Goal: Find specific page/section: Find specific page/section

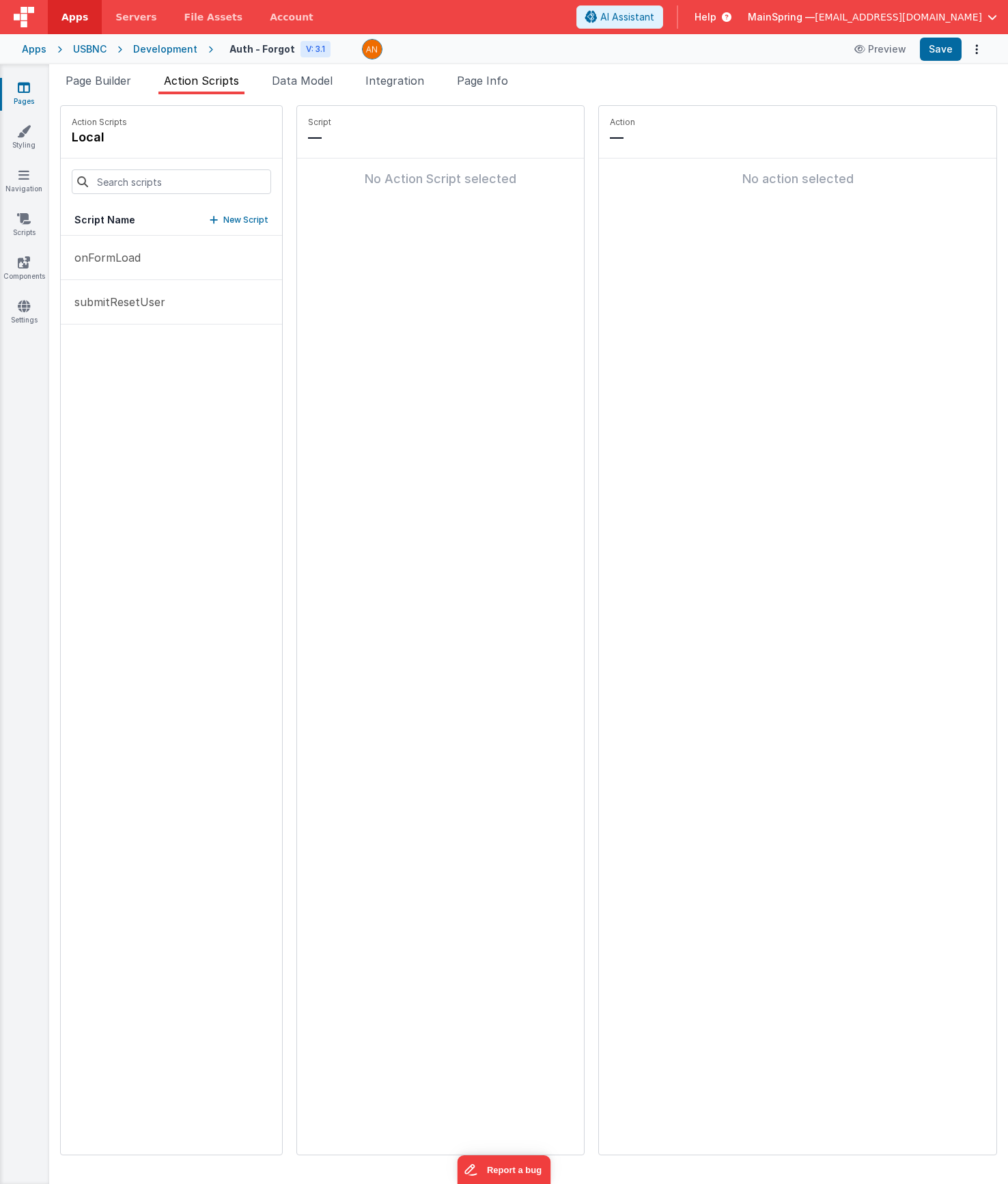
click at [81, 15] on span "Apps" at bounding box center [75, 17] width 27 height 13
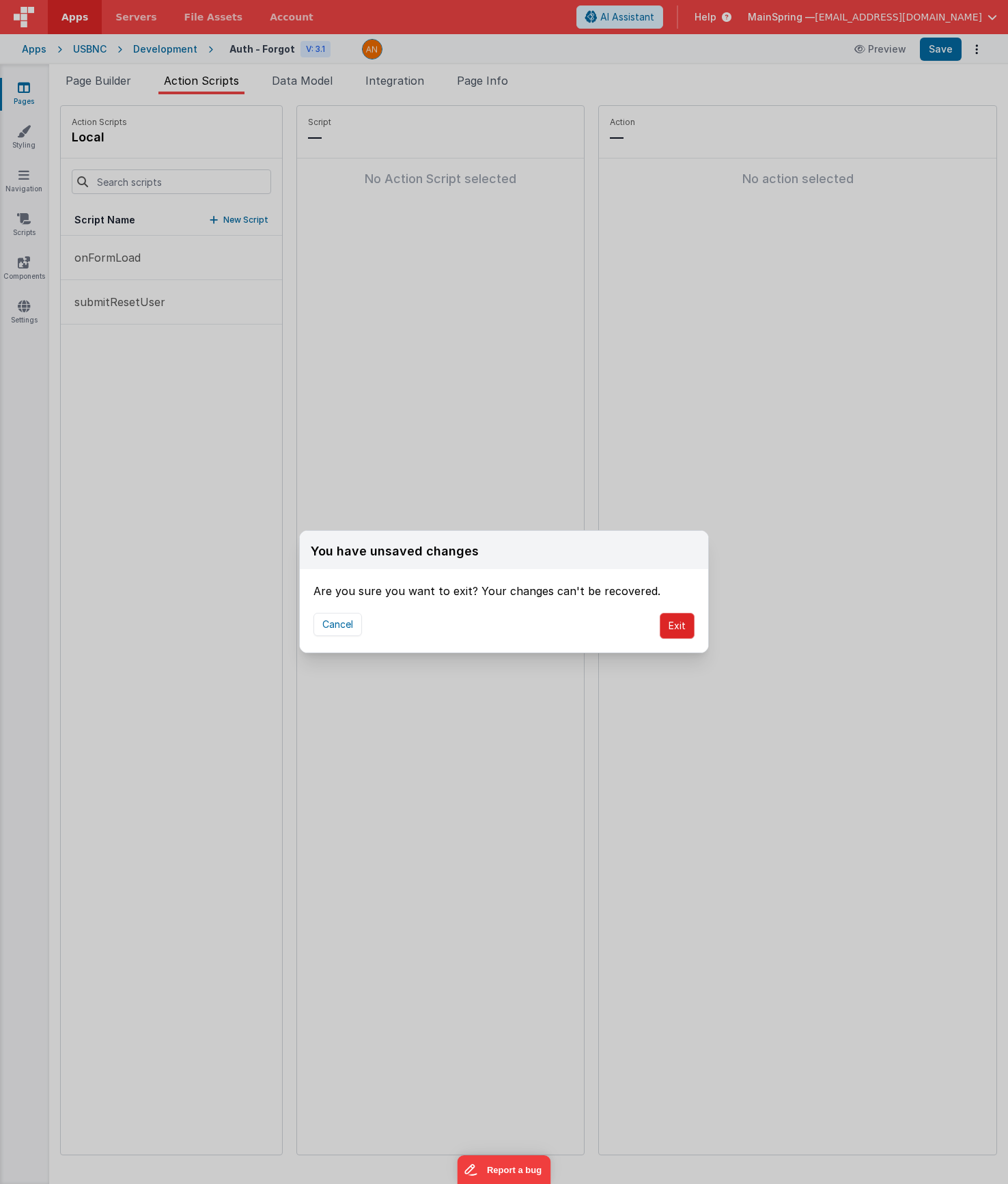
click at [682, 625] on button "Exit" at bounding box center [677, 625] width 35 height 26
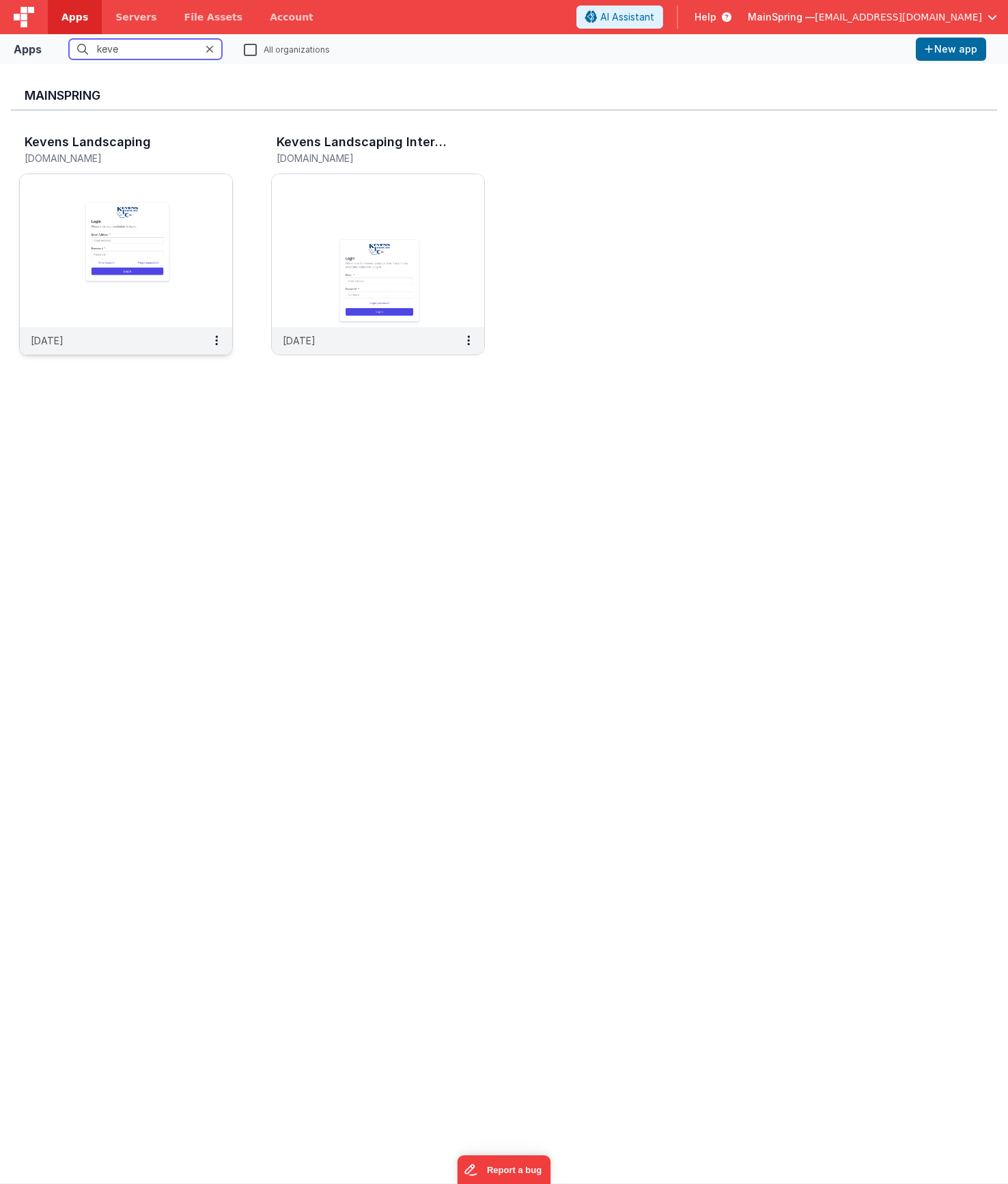
type input "keve"
click at [120, 286] on img at bounding box center [126, 250] width 213 height 153
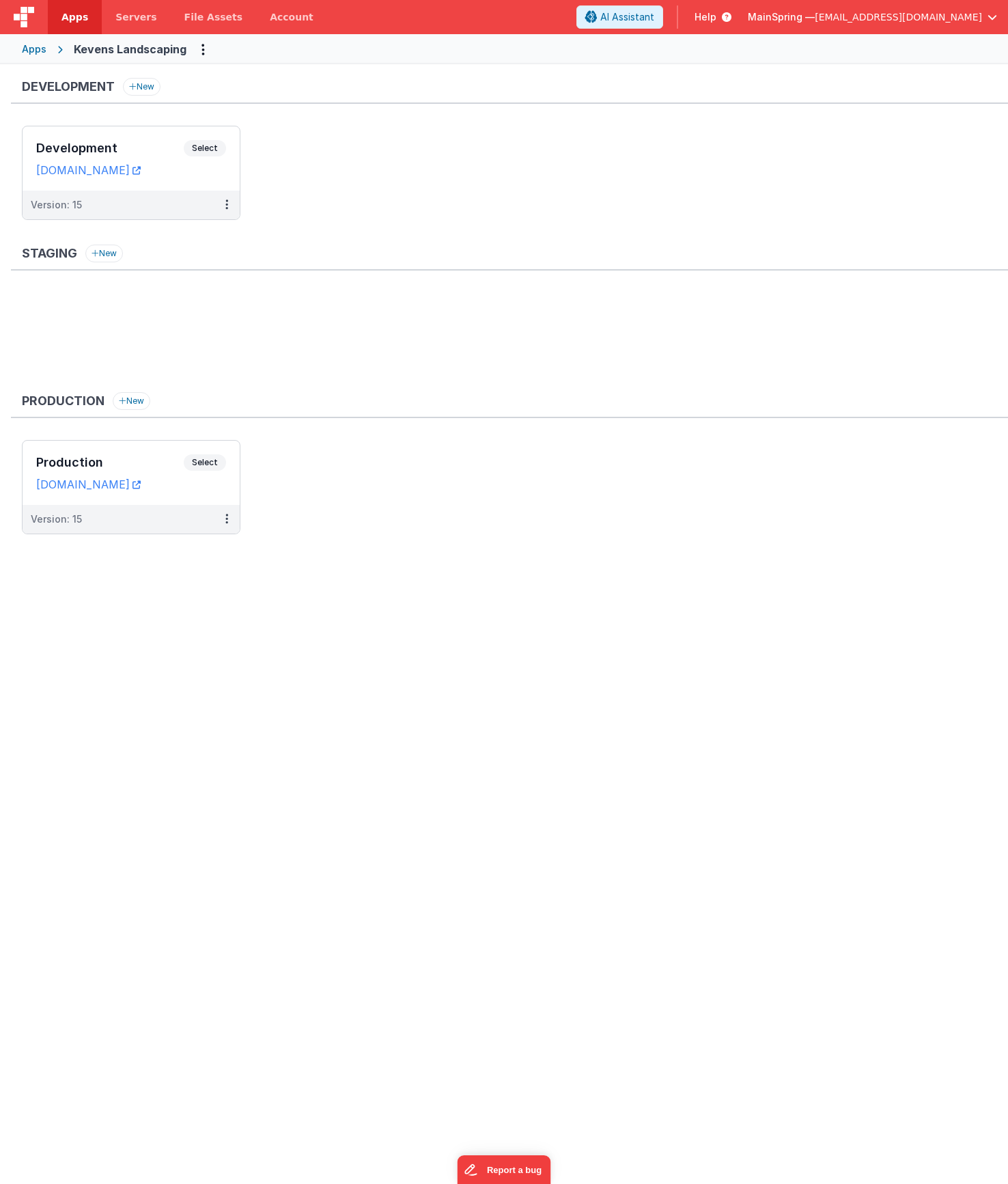
click at [25, 44] on div "Apps" at bounding box center [34, 48] width 25 height 13
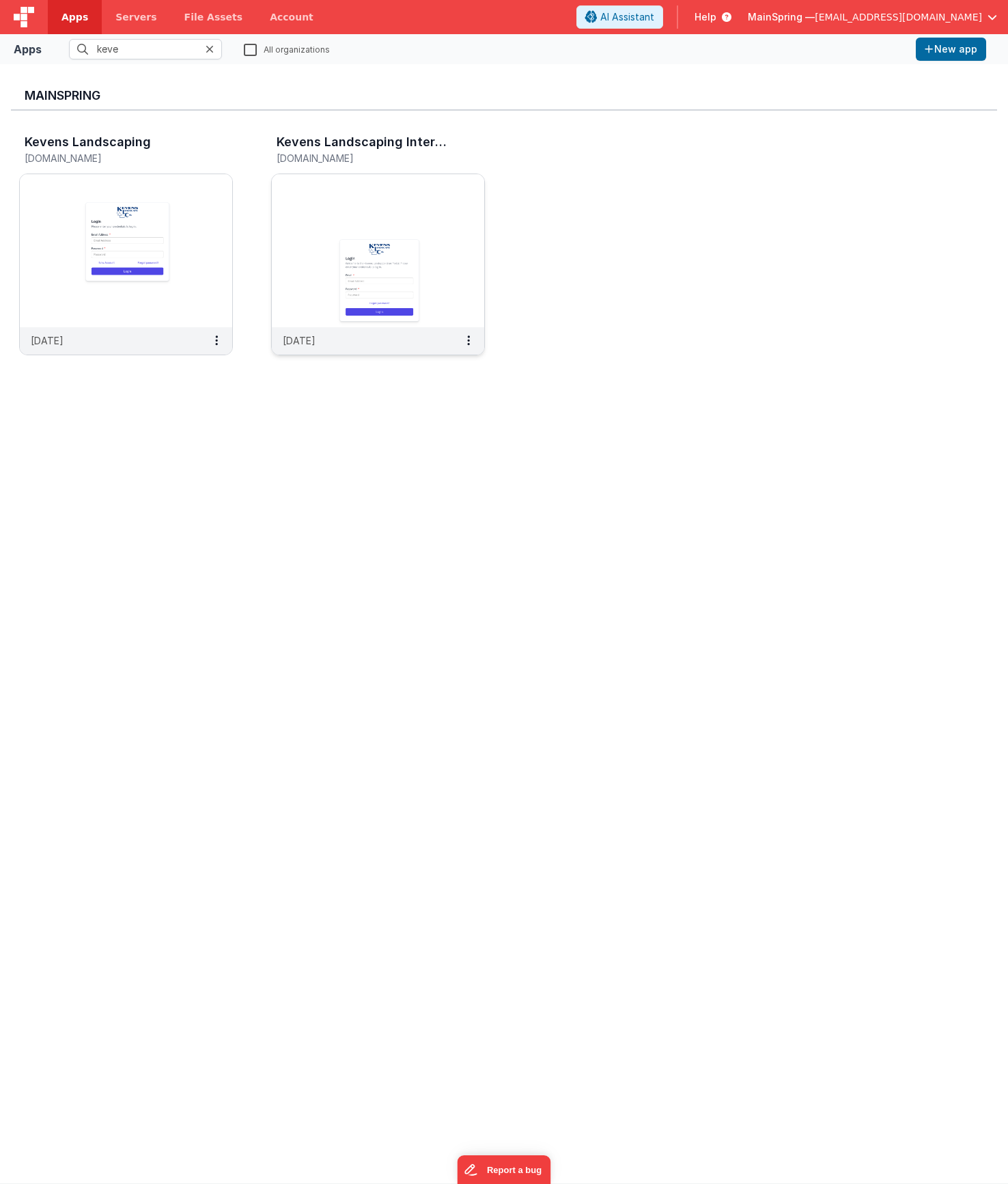
click at [321, 220] on img at bounding box center [379, 250] width 213 height 153
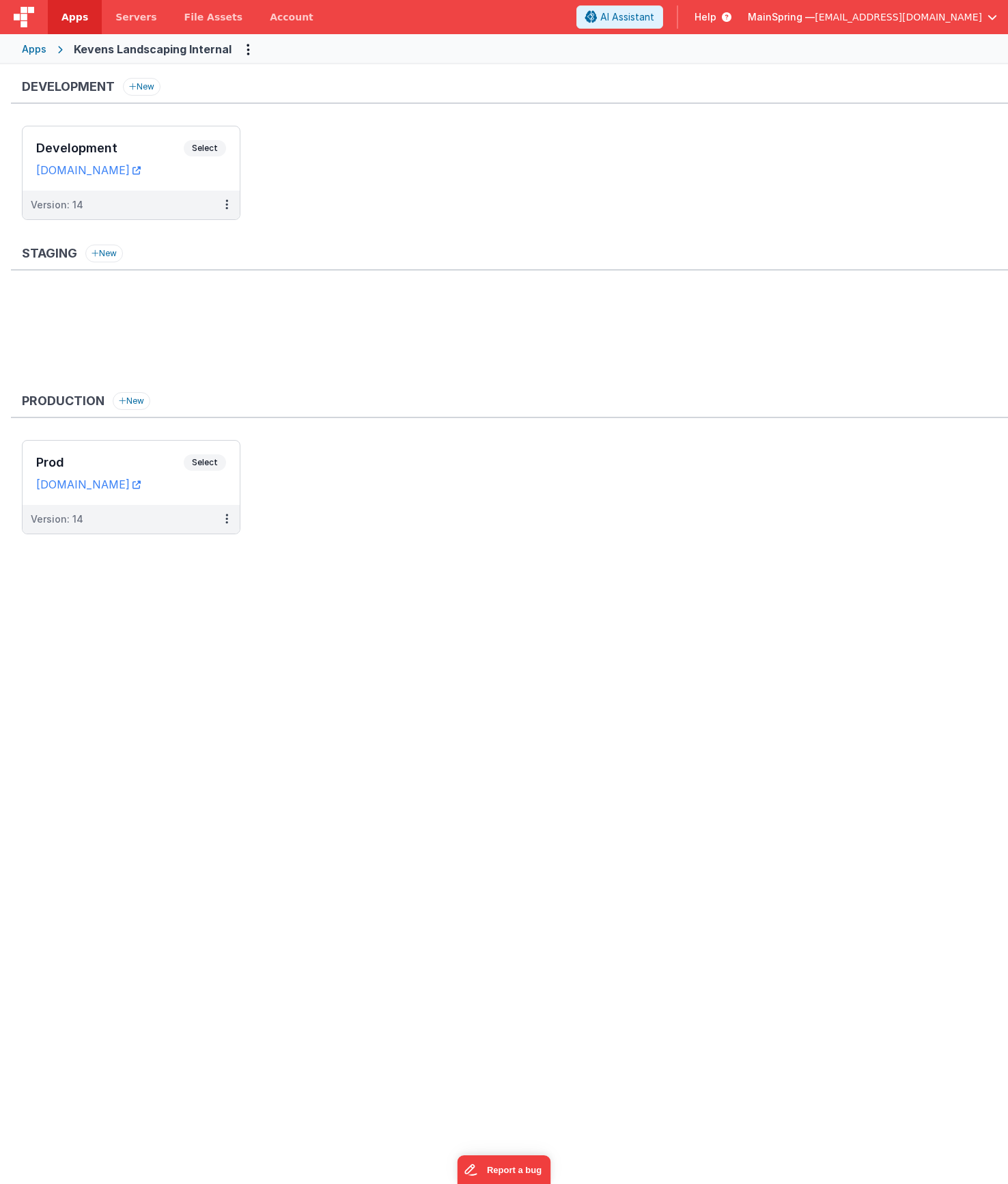
click at [183, 203] on div "Version: 14" at bounding box center [122, 205] width 183 height 13
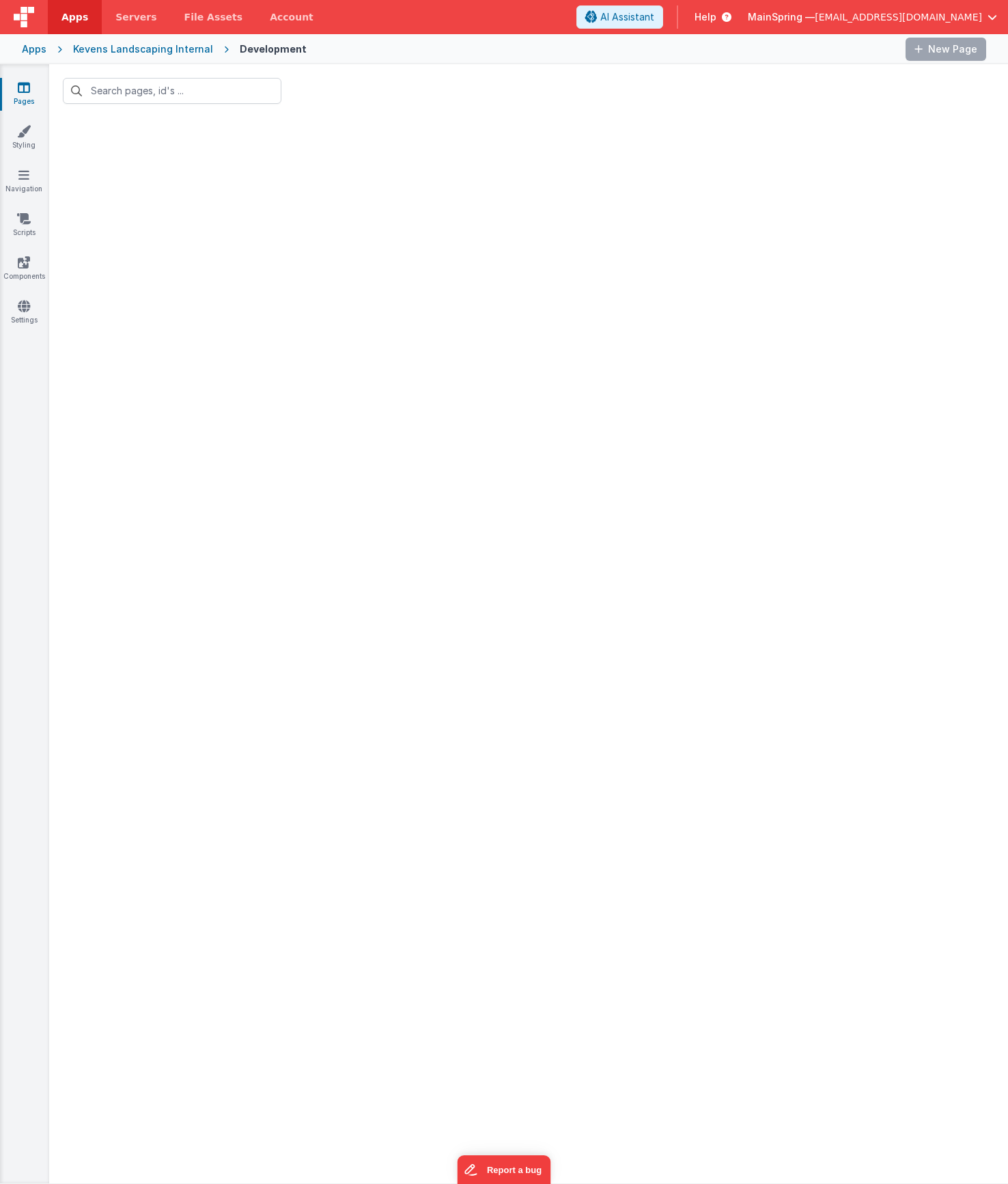
type input "login"
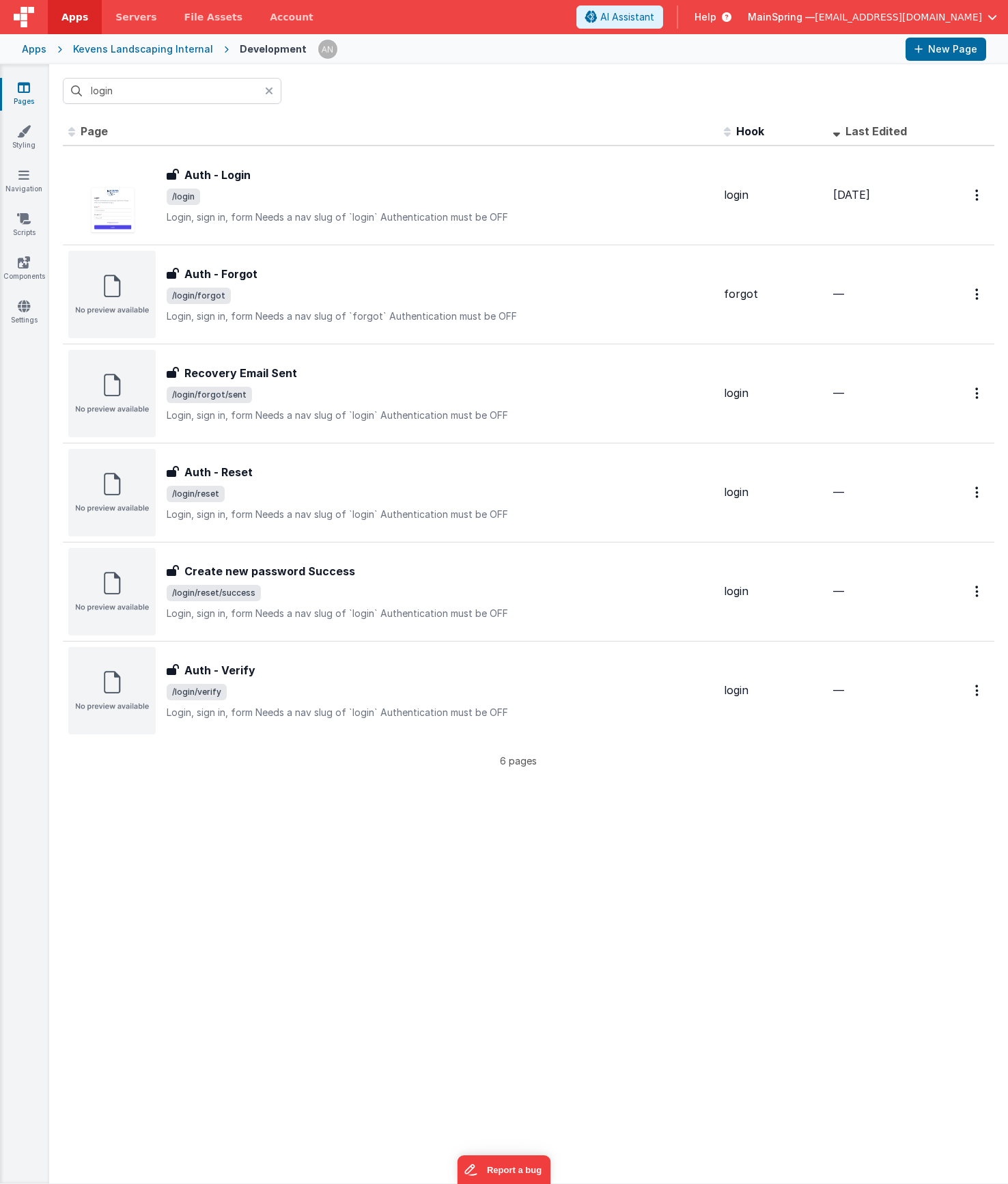
click at [273, 93] on div at bounding box center [273, 90] width 17 height 26
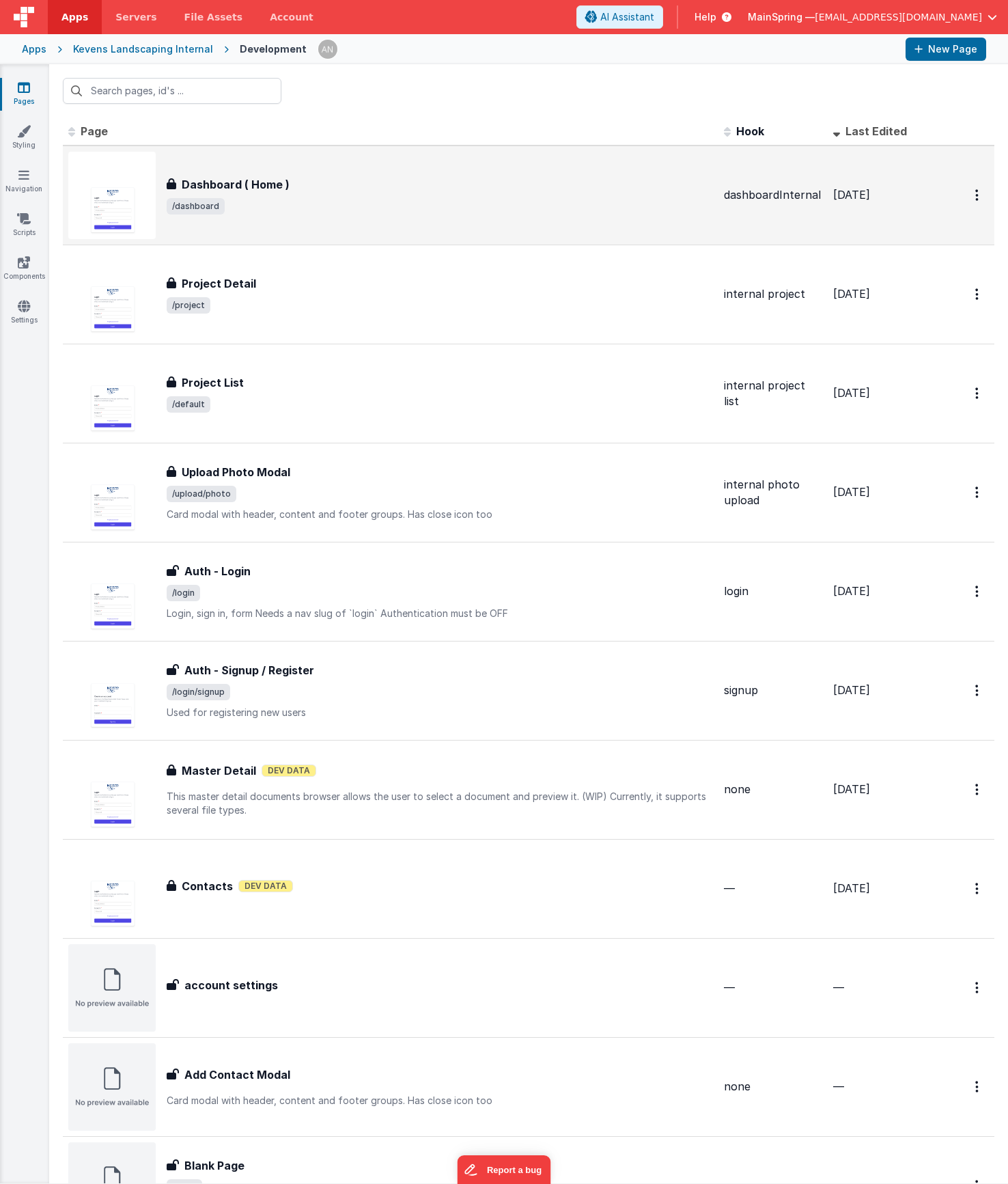
click at [294, 198] on span "/dashboard" at bounding box center [440, 206] width 547 height 17
